Goal: Task Accomplishment & Management: Complete application form

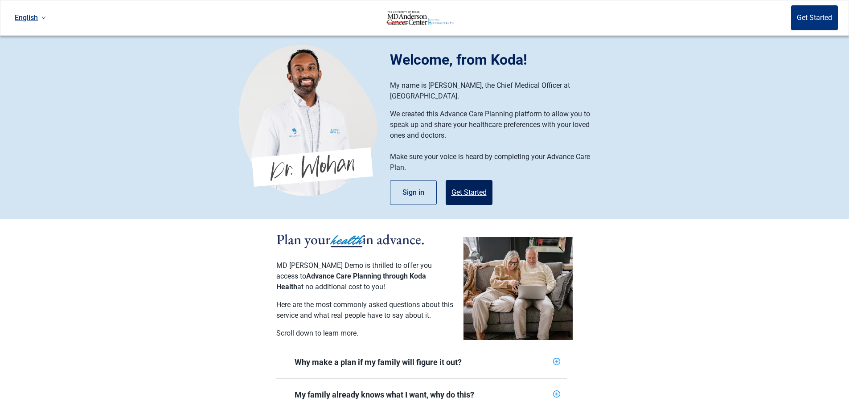
click at [468, 181] on button "Get Started" at bounding box center [469, 192] width 47 height 25
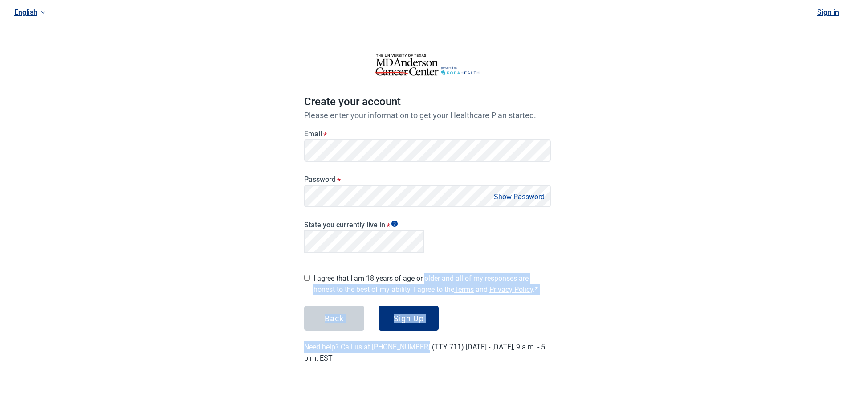
drag, startPoint x: 425, startPoint y: 268, endPoint x: 423, endPoint y: 333, distance: 65.1
click at [423, 333] on div "Create your account Please enter your information to get your Healthcare Plan s…" at bounding box center [427, 200] width 247 height 328
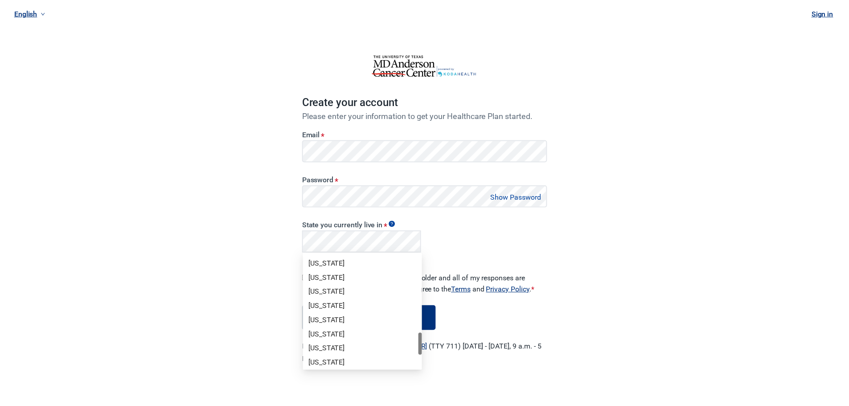
scroll to position [517, 0]
drag, startPoint x: 422, startPoint y: 262, endPoint x: 414, endPoint y: 342, distance: 80.6
click at [414, 342] on div "[US_STATE] [US_STATE] [US_STATE] [US_STATE] [US_STATE] [US_STATE] [US_STATE] [U…" at bounding box center [365, 312] width 120 height 114
click at [385, 354] on div "[US_STATE]" at bounding box center [365, 358] width 109 height 10
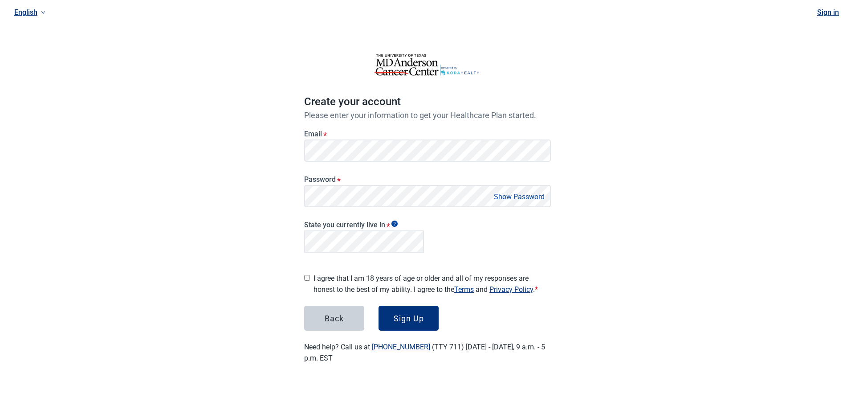
click at [309, 275] on input "I agree that I am 18 years of age or older and all of my responses are honest t…" at bounding box center [307, 278] width 6 height 6
checkbox input "true"
click at [826, 8] on link "Sign in" at bounding box center [829, 12] width 22 height 8
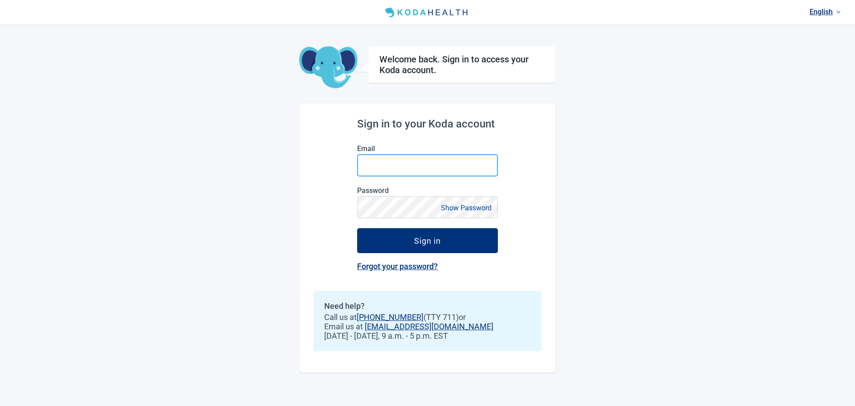
click at [446, 167] on input "Email" at bounding box center [427, 165] width 141 height 22
type input "[EMAIL_ADDRESS][DOMAIN_NAME]"
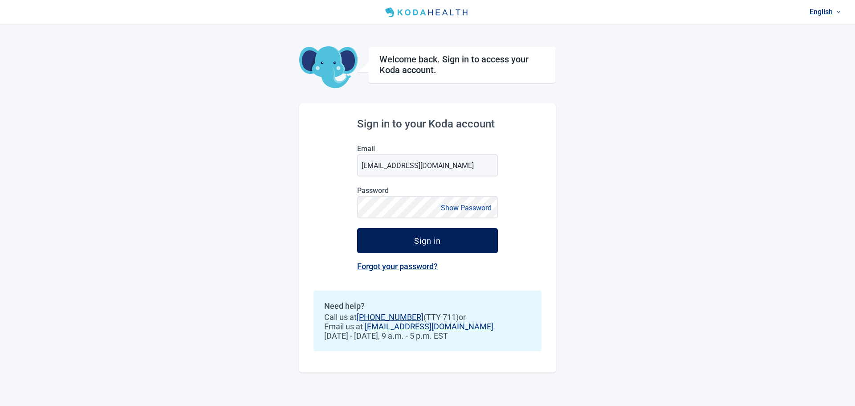
click at [425, 237] on div "Sign in" at bounding box center [427, 240] width 27 height 9
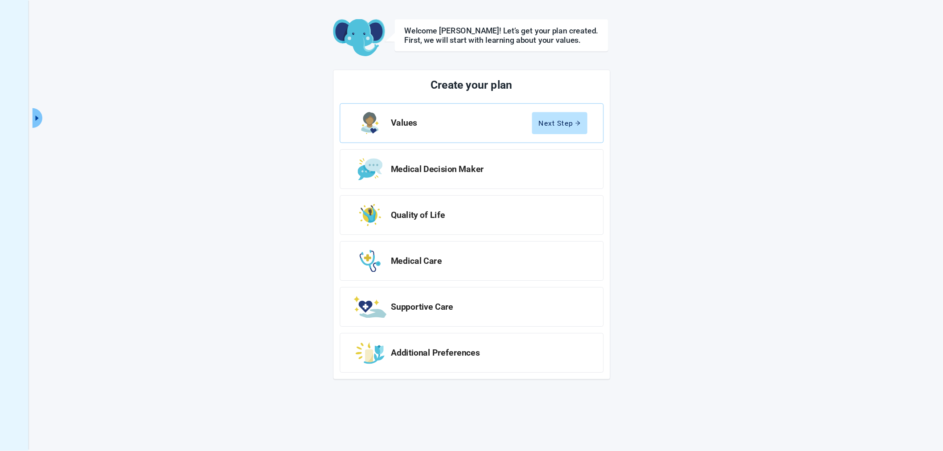
scroll to position [33, 0]
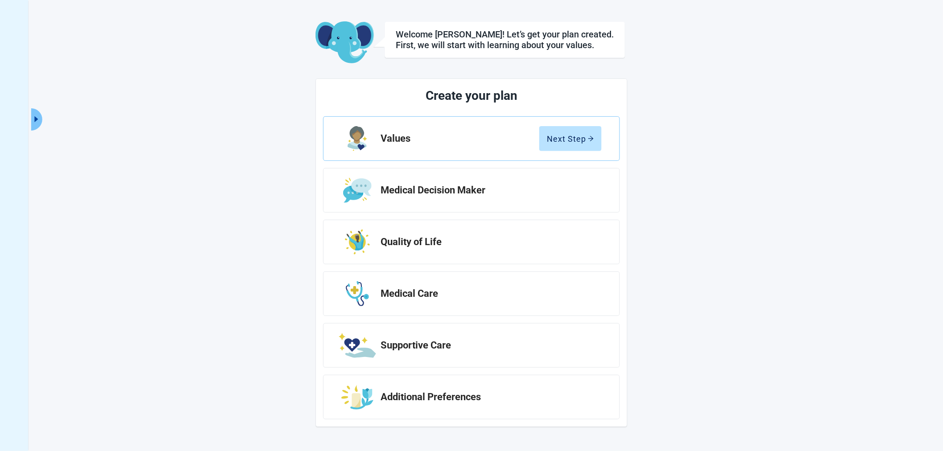
click at [708, 211] on div "Welcome [PERSON_NAME]! Let’s get your plan created. First, we will start with l…" at bounding box center [471, 217] width 490 height 420
